Goal: Transaction & Acquisition: Download file/media

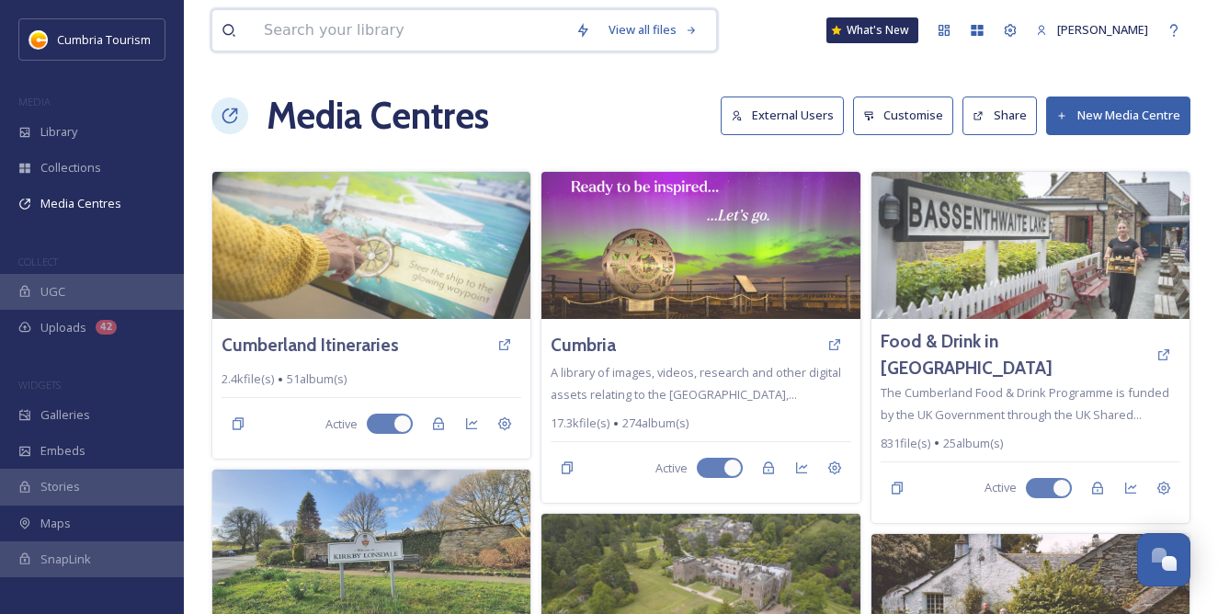
click at [369, 36] on input at bounding box center [411, 30] width 312 height 40
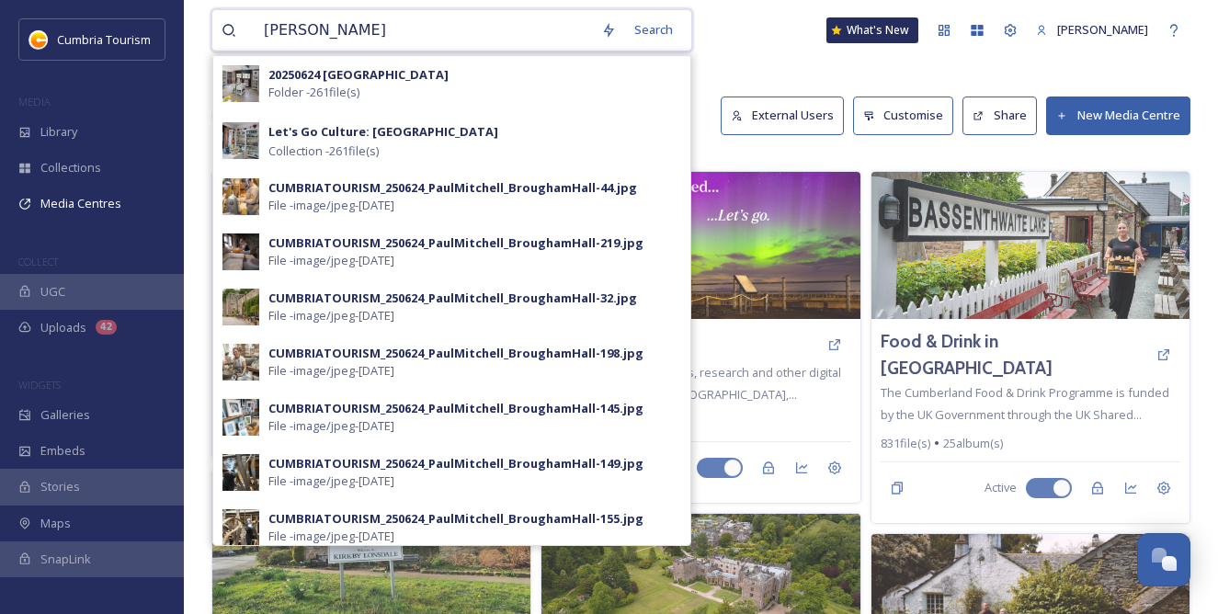
type input "brougham hall"
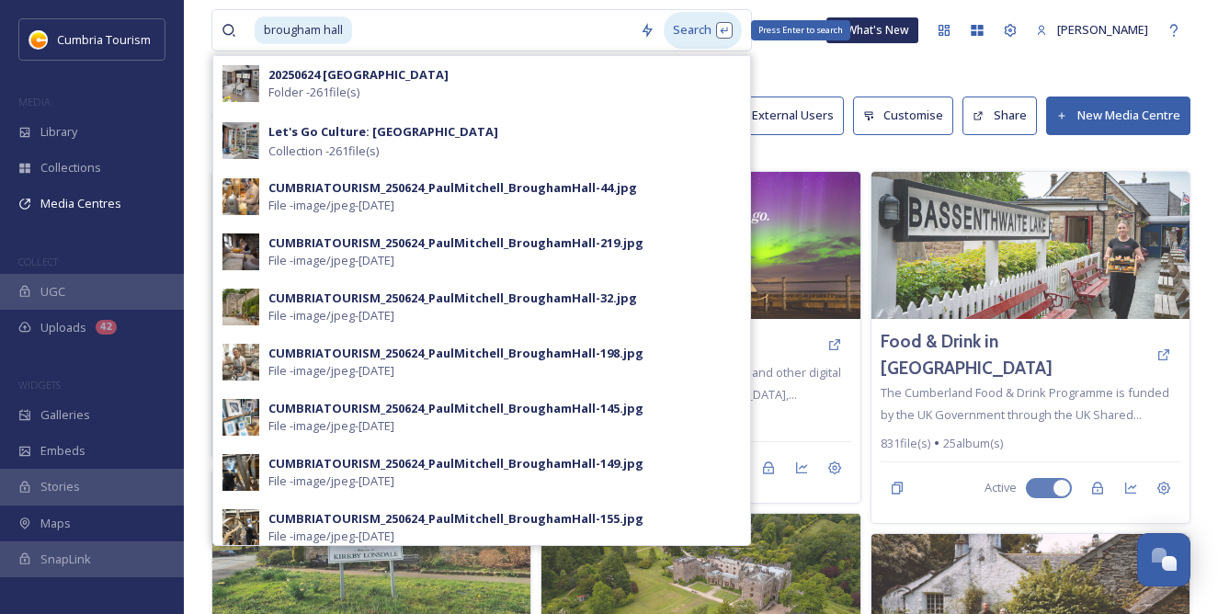
click at [687, 28] on div "Search Press Enter to search" at bounding box center [702, 30] width 78 height 36
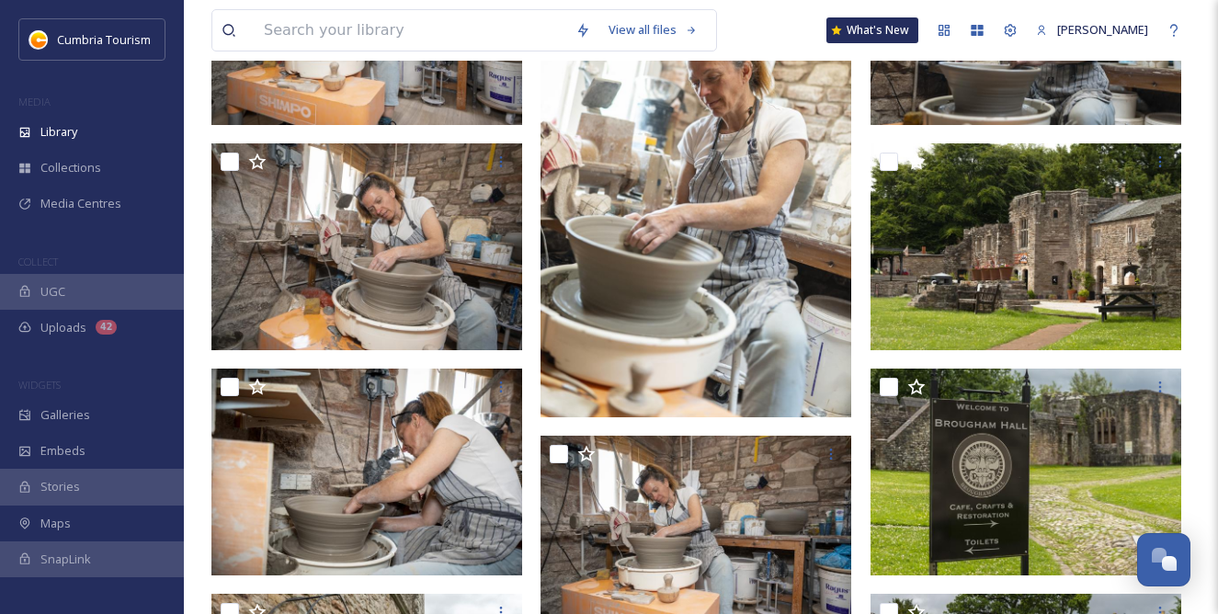
scroll to position [4687, 0]
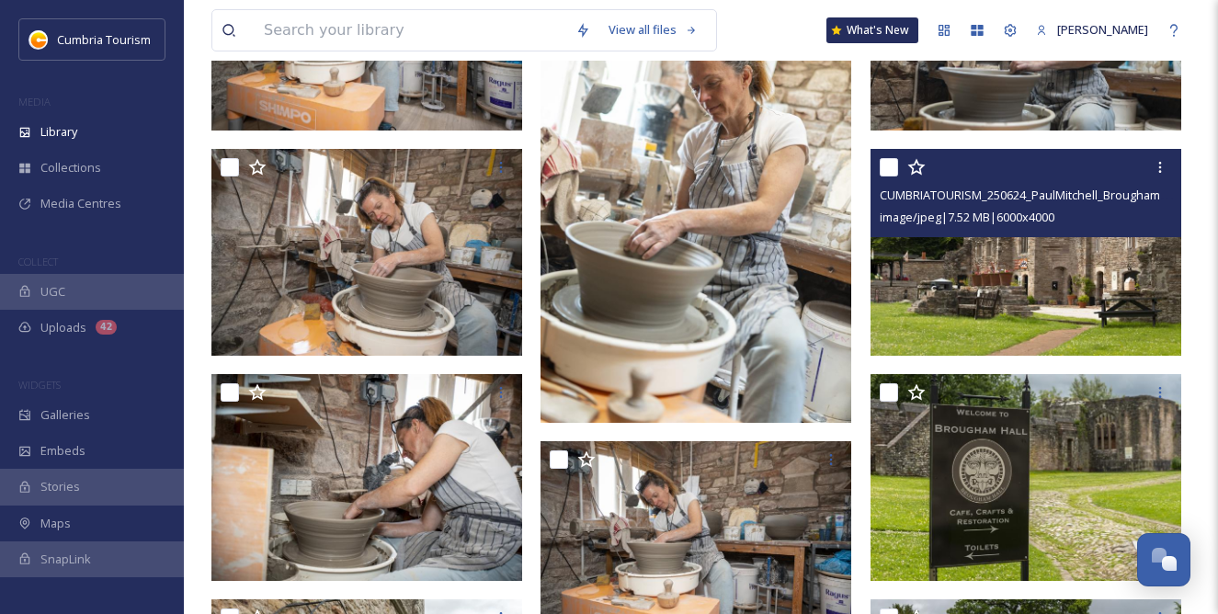
click at [1072, 300] on img at bounding box center [1025, 252] width 311 height 207
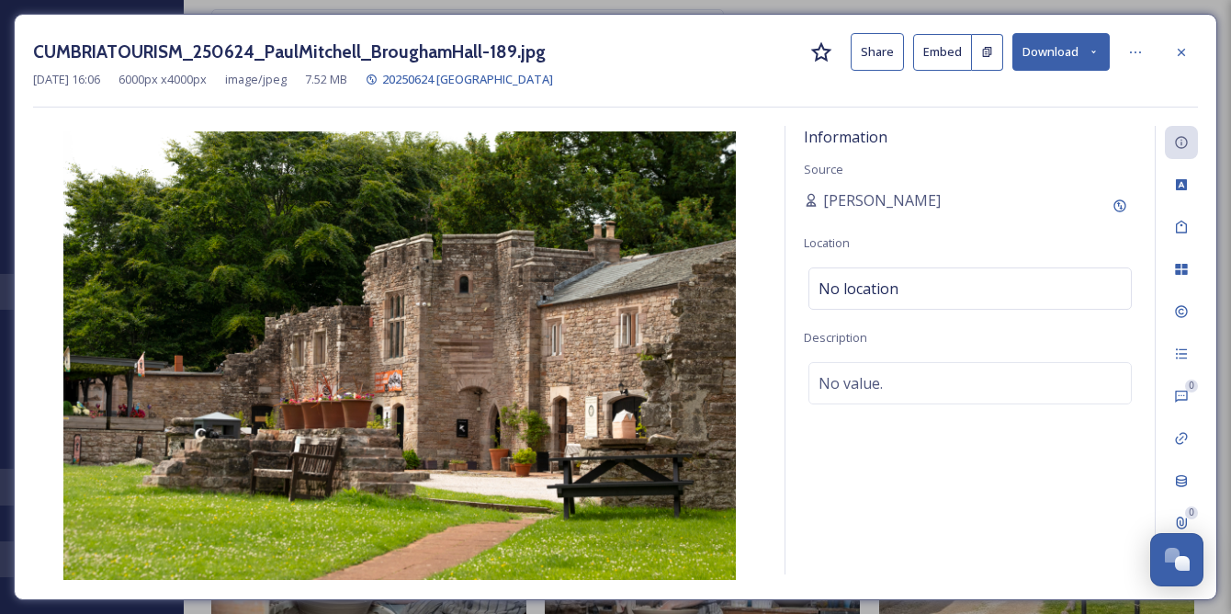
click at [1065, 63] on button "Download" at bounding box center [1061, 52] width 97 height 38
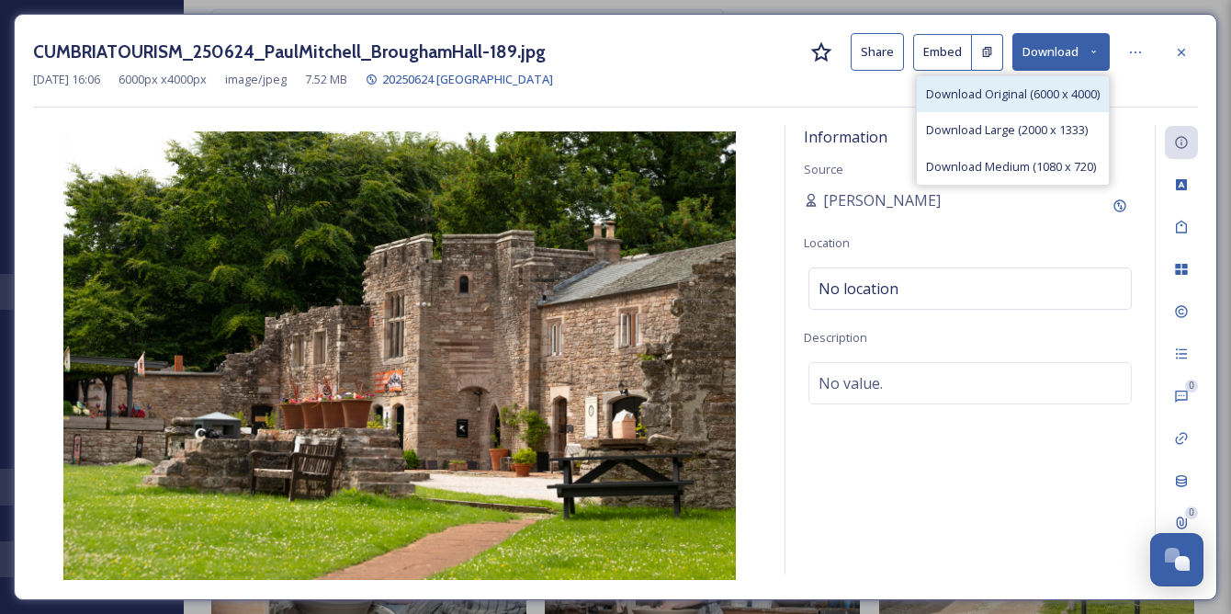
click at [986, 96] on span "Download Original (6000 x 4000)" at bounding box center [1013, 93] width 174 height 17
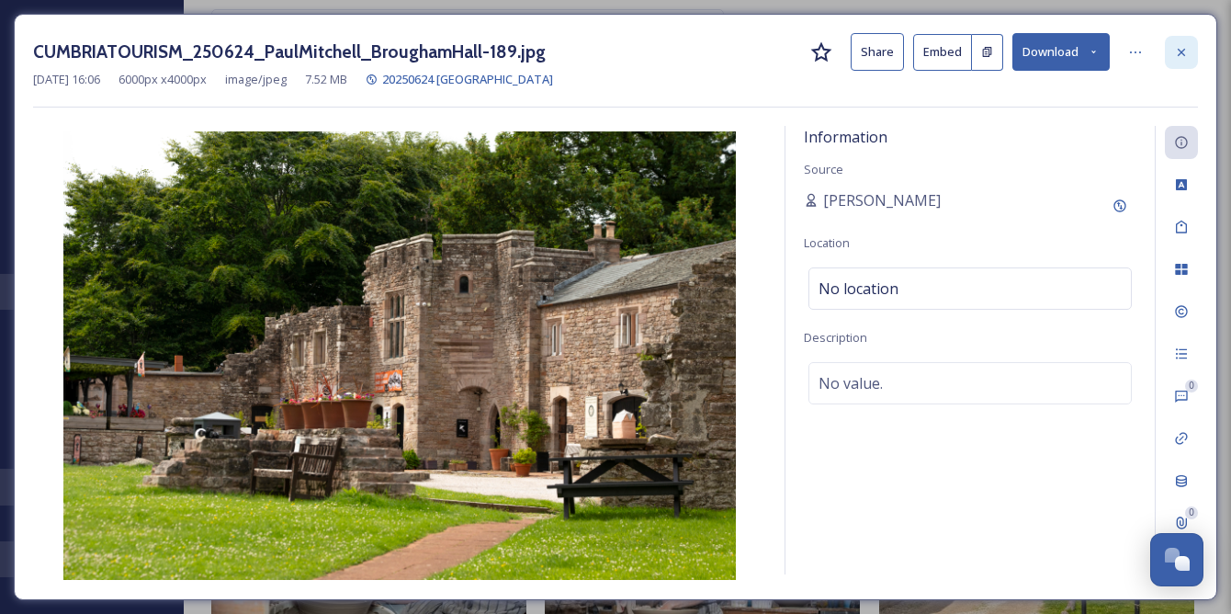
click at [1179, 60] on div at bounding box center [1181, 52] width 33 height 33
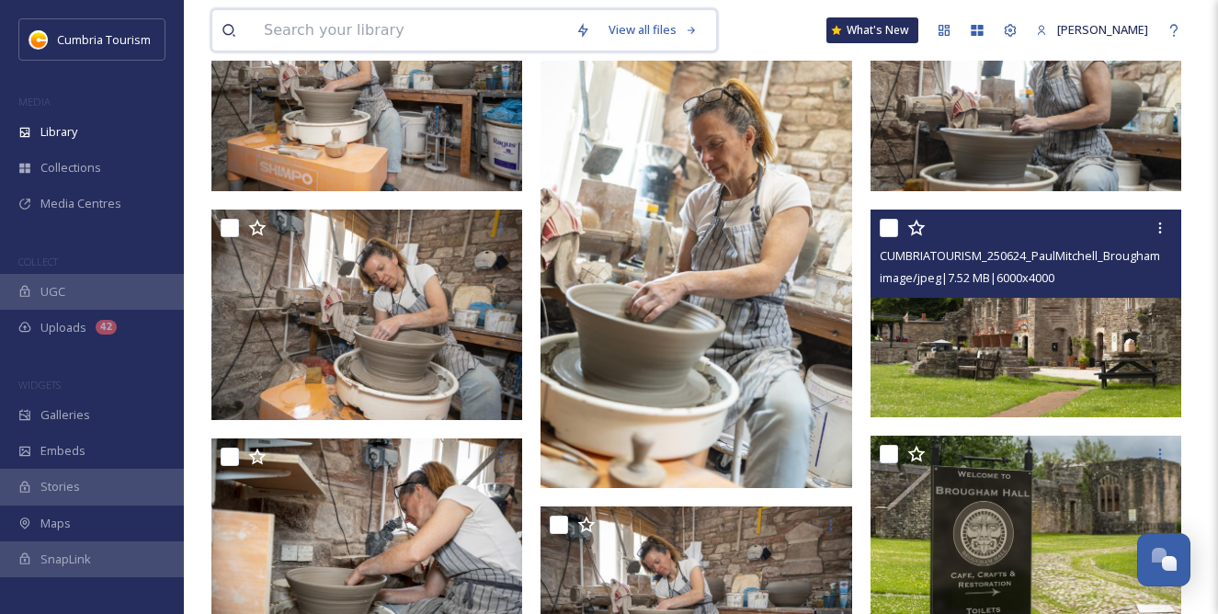
click at [284, 39] on input at bounding box center [411, 30] width 312 height 40
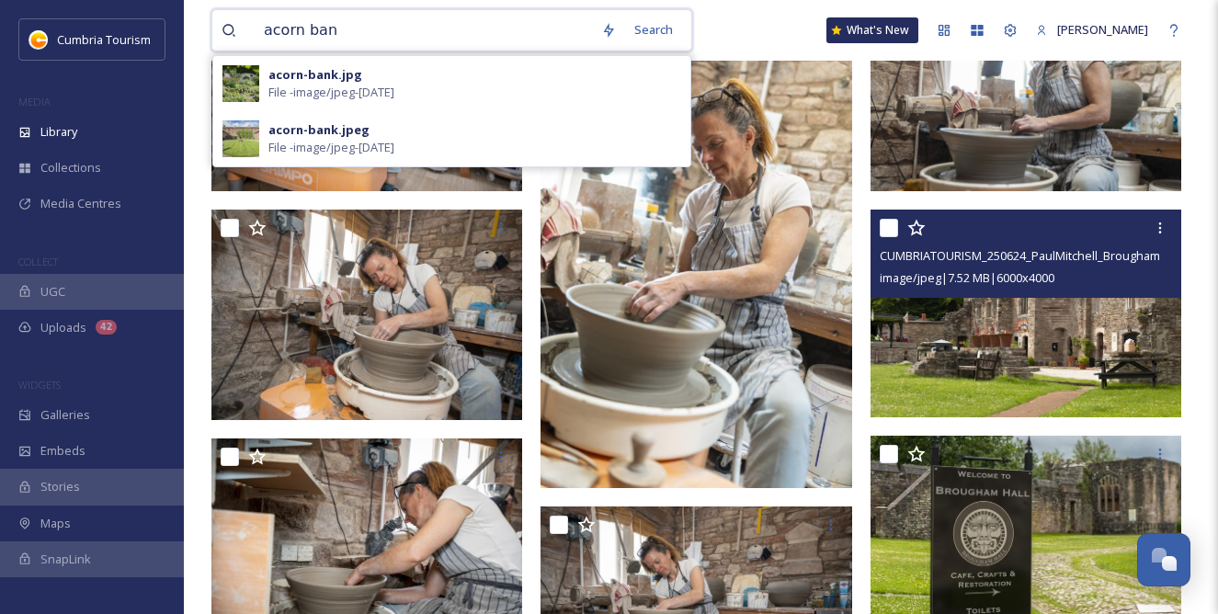
type input "acorn bank"
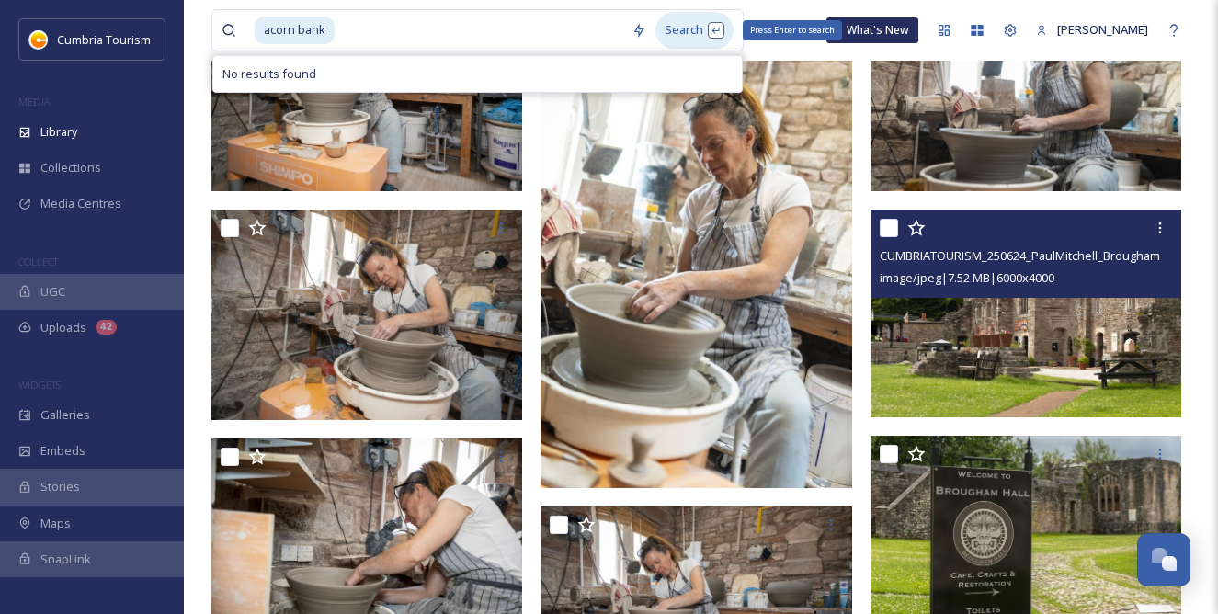
click at [667, 27] on div "Search Press Enter to search" at bounding box center [694, 30] width 78 height 36
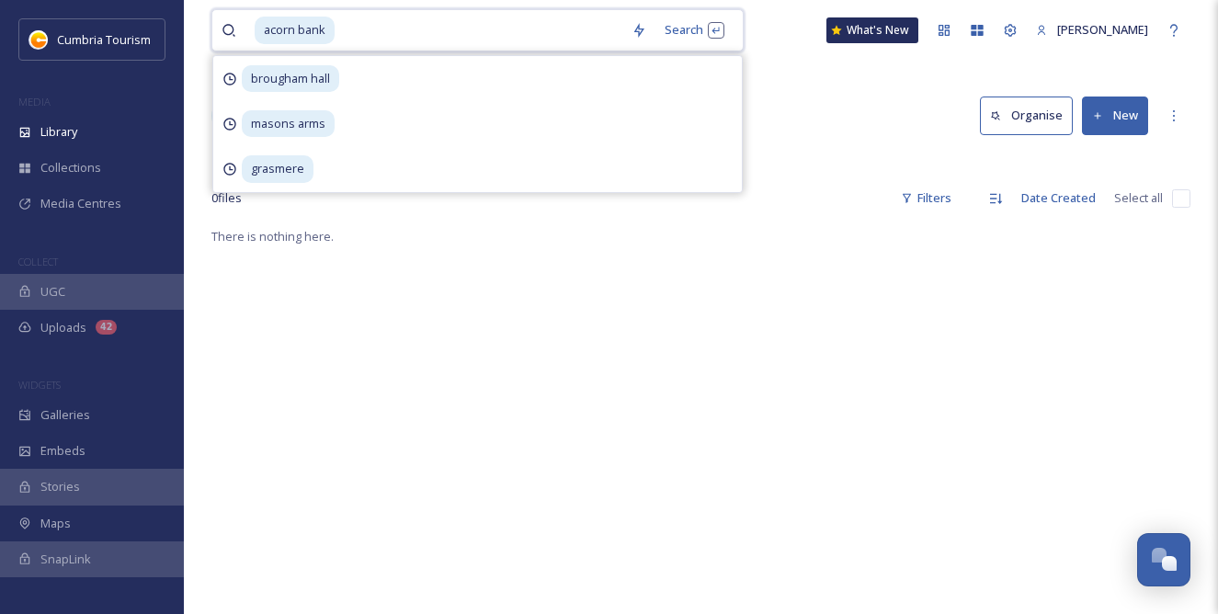
click at [304, 19] on span "acorn bank" at bounding box center [295, 30] width 80 height 27
drag, startPoint x: 299, startPoint y: 21, endPoint x: 341, endPoint y: 25, distance: 42.4
click at [341, 25] on div "acorn bank" at bounding box center [439, 30] width 368 height 40
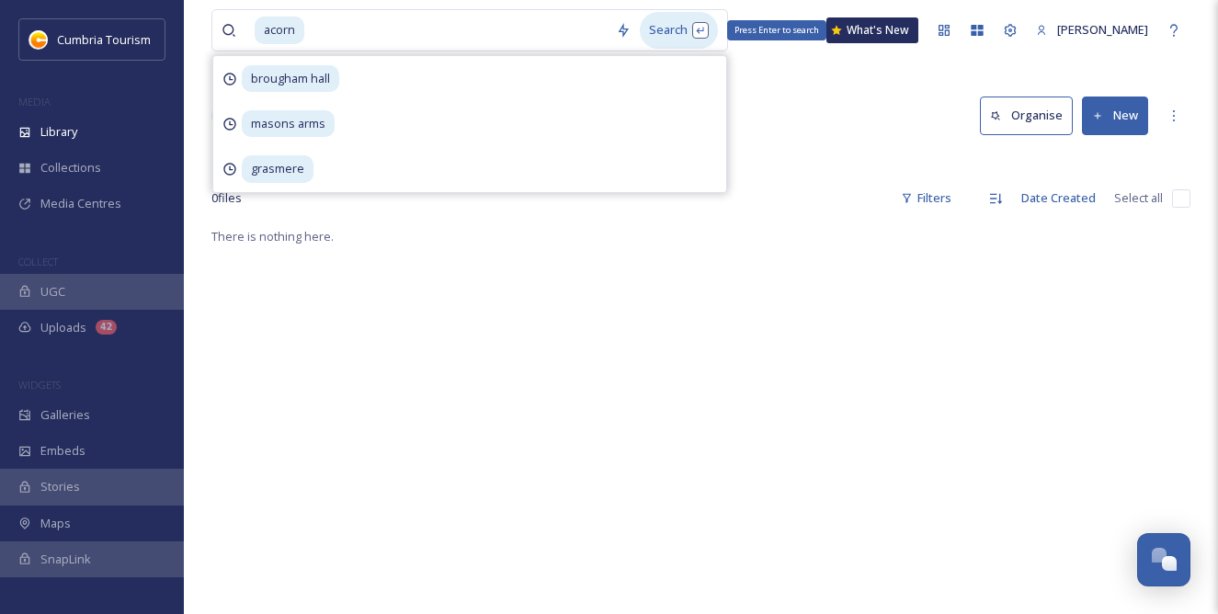
click at [664, 33] on div "Search Press Enter to search" at bounding box center [679, 30] width 78 height 36
click at [340, 27] on input at bounding box center [456, 30] width 301 height 40
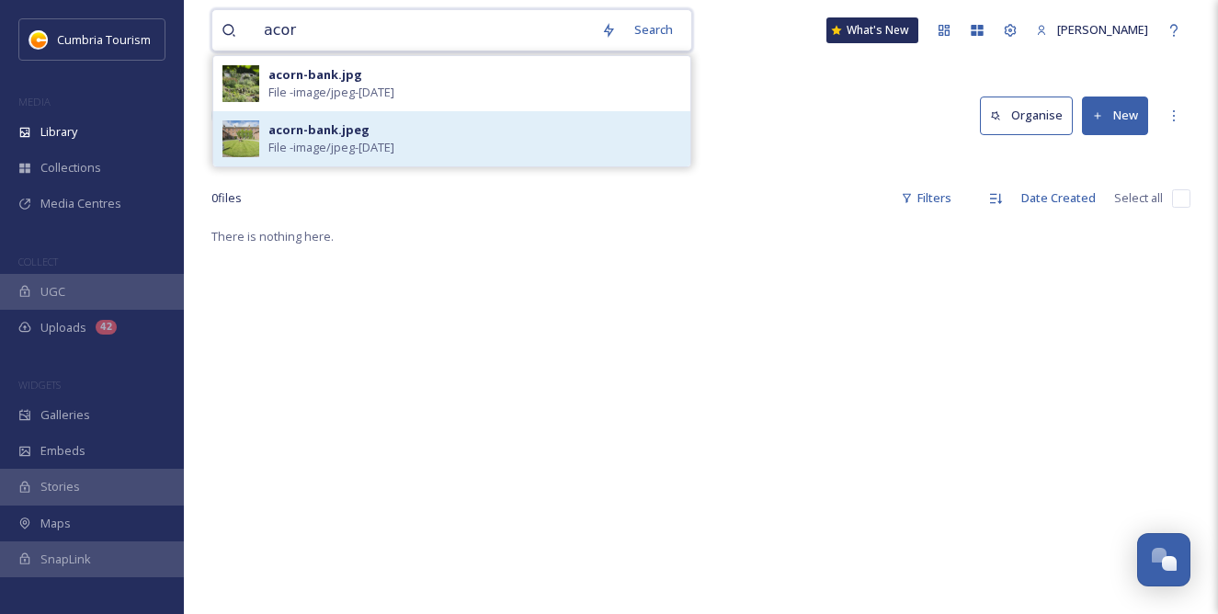
type input "acor"
click at [333, 133] on div "acorn-bank.jpeg" at bounding box center [318, 129] width 101 height 17
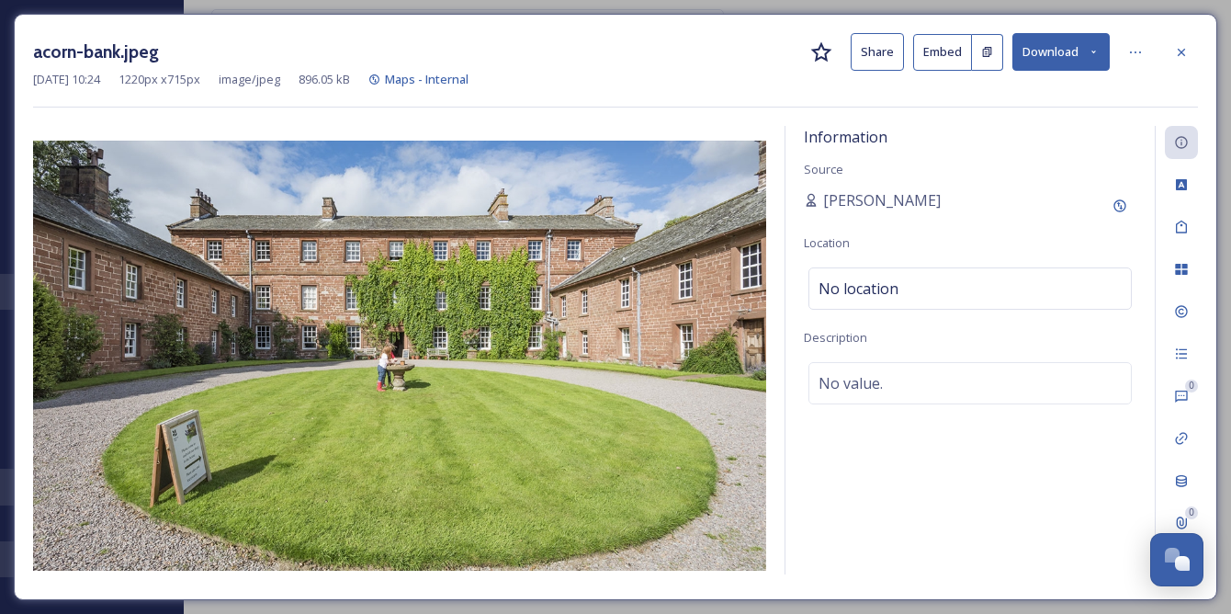
click at [1050, 69] on button "Download" at bounding box center [1061, 52] width 97 height 38
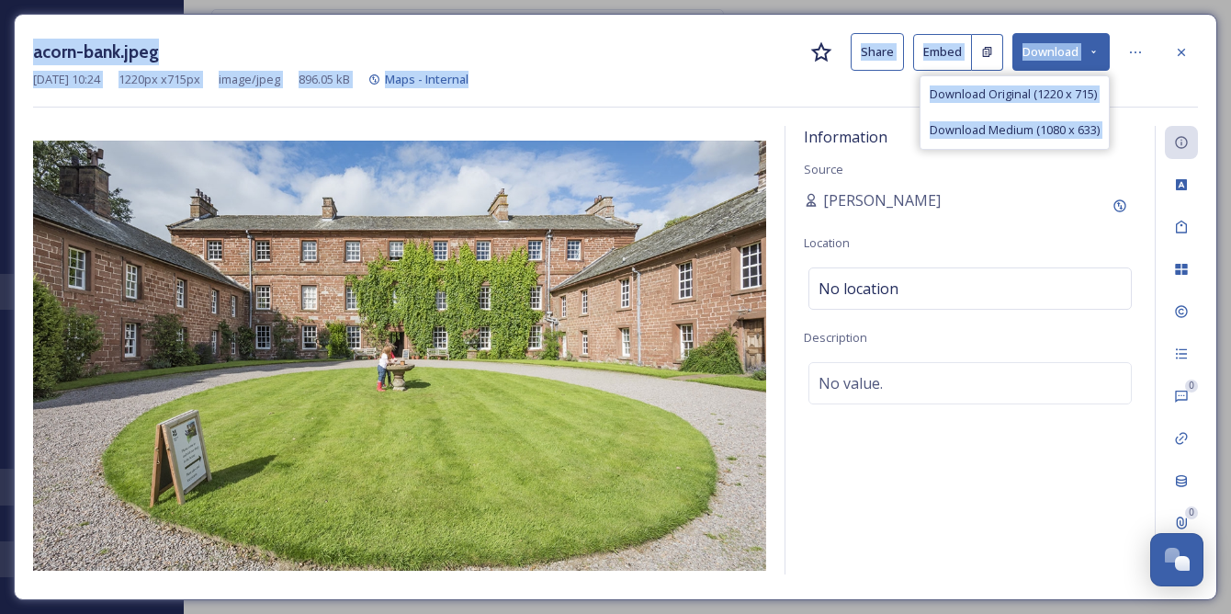
click at [1231, 80] on html "Cumbria Tourism MEDIA Library Collections Media Centres COLLECT UGC Uploads 42 …" at bounding box center [615, 307] width 1231 height 614
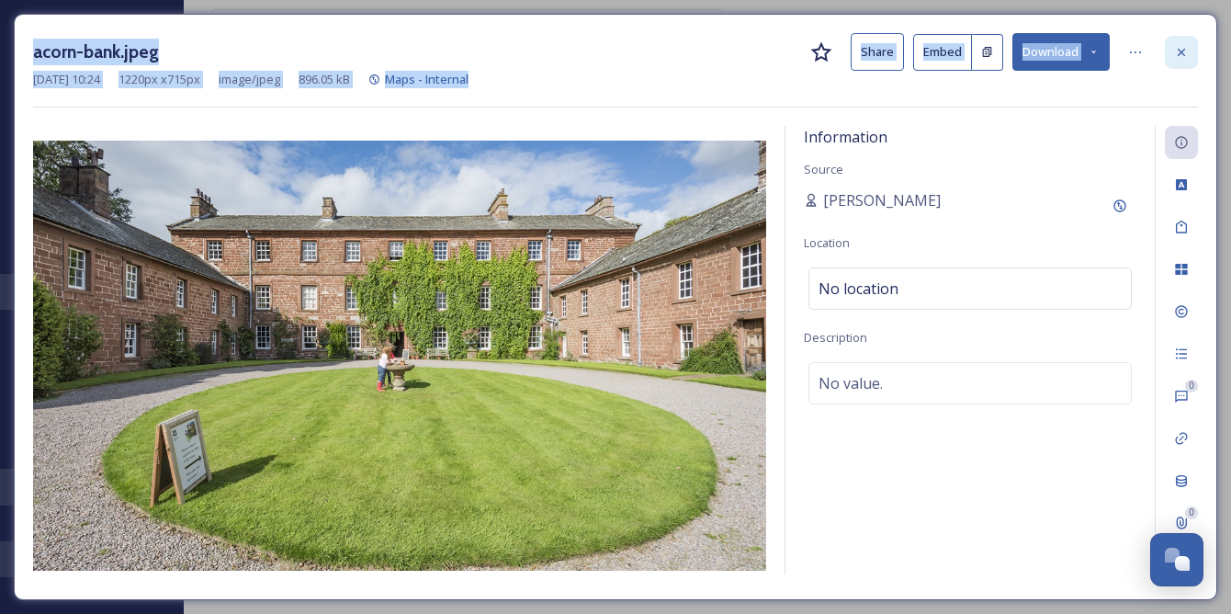
drag, startPoint x: 1238, startPoint y: 80, endPoint x: 1181, endPoint y: 56, distance: 61.8
click at [1181, 56] on icon at bounding box center [1181, 52] width 15 height 15
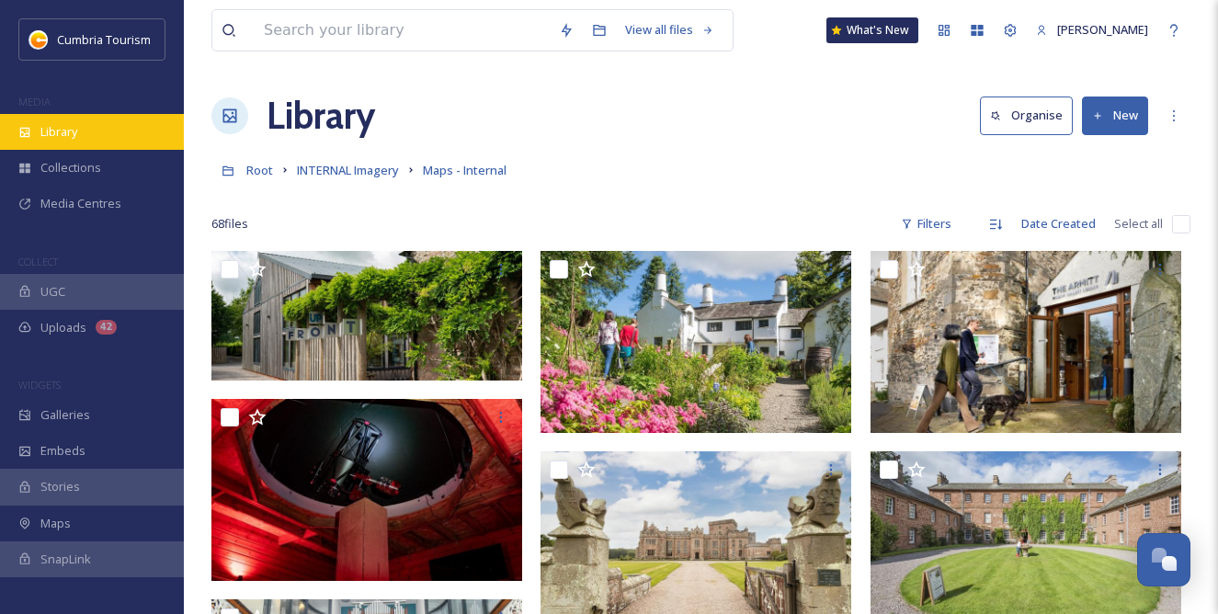
click at [75, 131] on span "Library" at bounding box center [58, 131] width 37 height 17
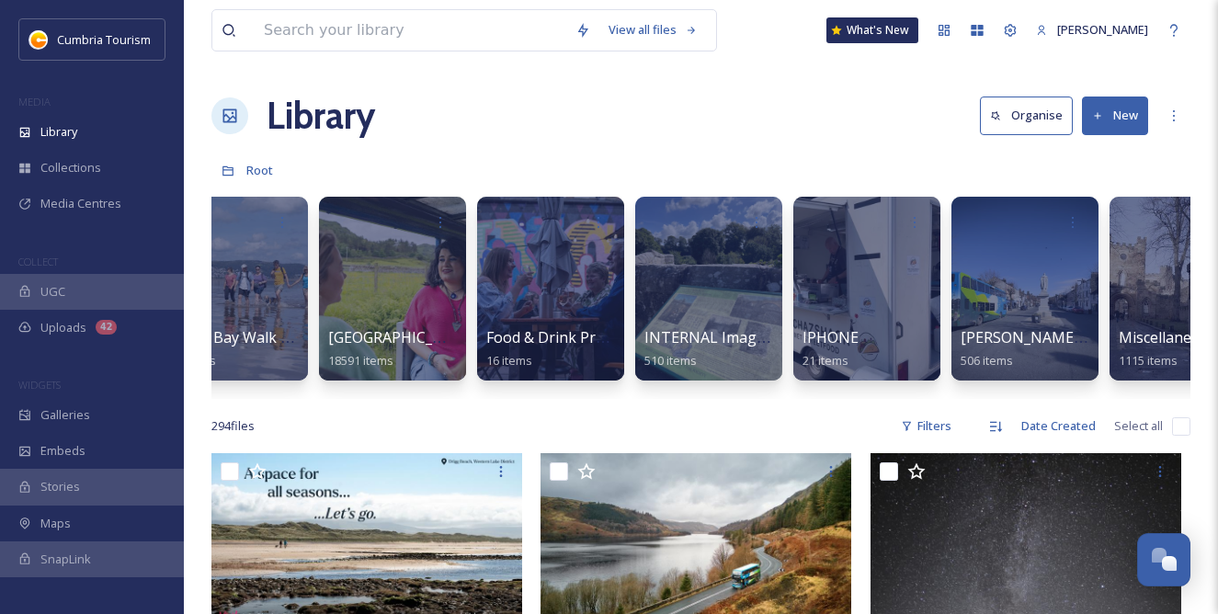
scroll to position [0, 868]
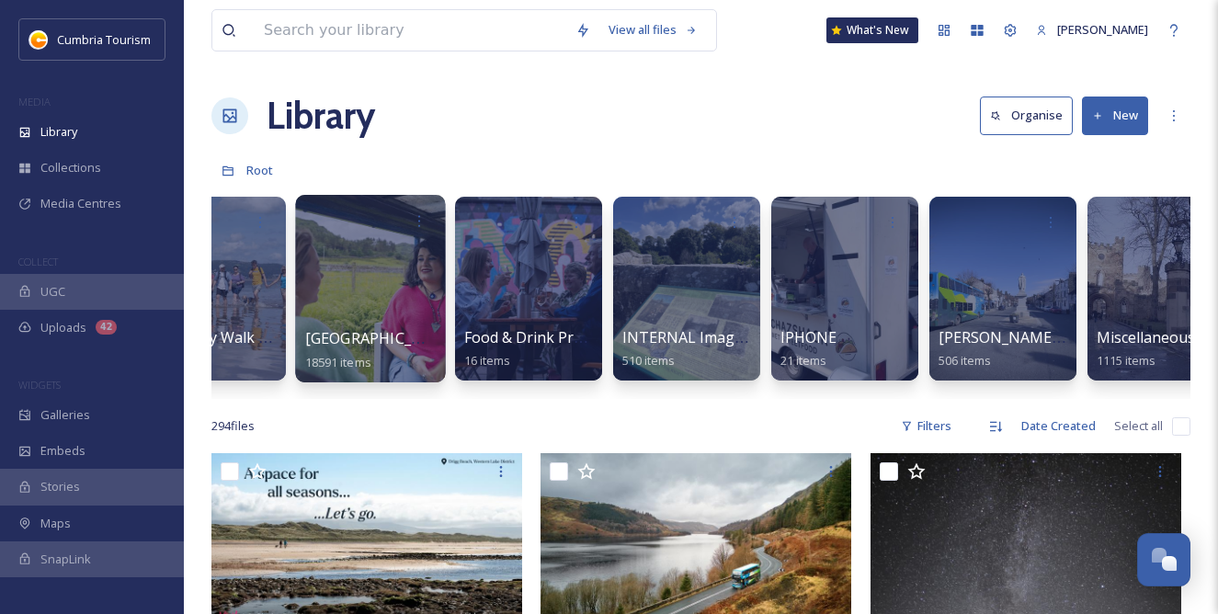
click at [398, 308] on div at bounding box center [370, 288] width 150 height 187
